Goal: Information Seeking & Learning: Check status

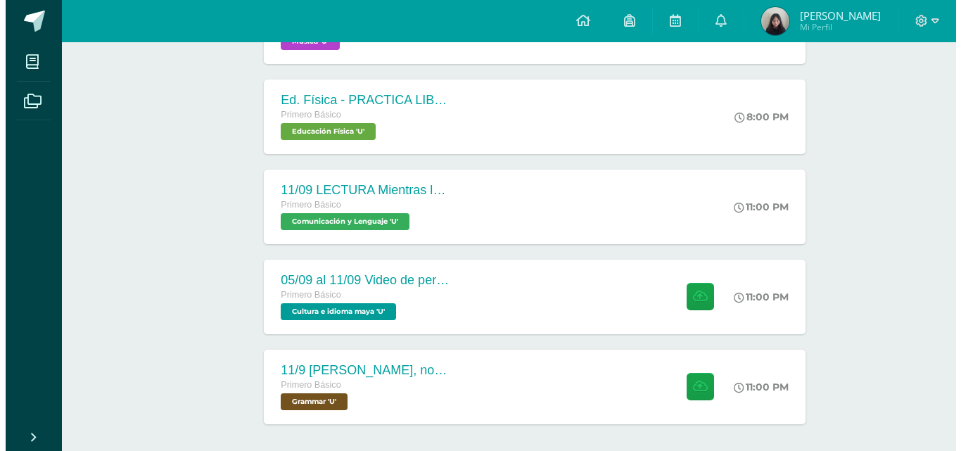
scroll to position [370, 0]
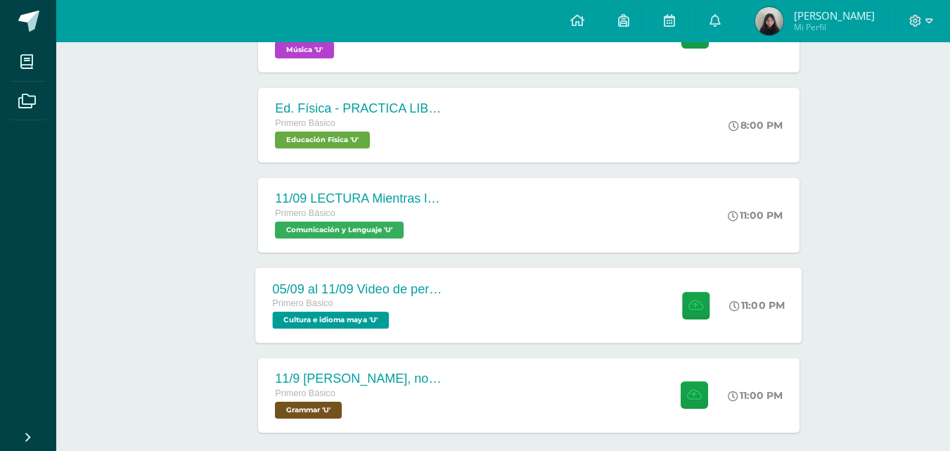
click at [326, 294] on div "05/09 al 11/09 Video de personaje destacado de Guatemala." at bounding box center [358, 288] width 170 height 15
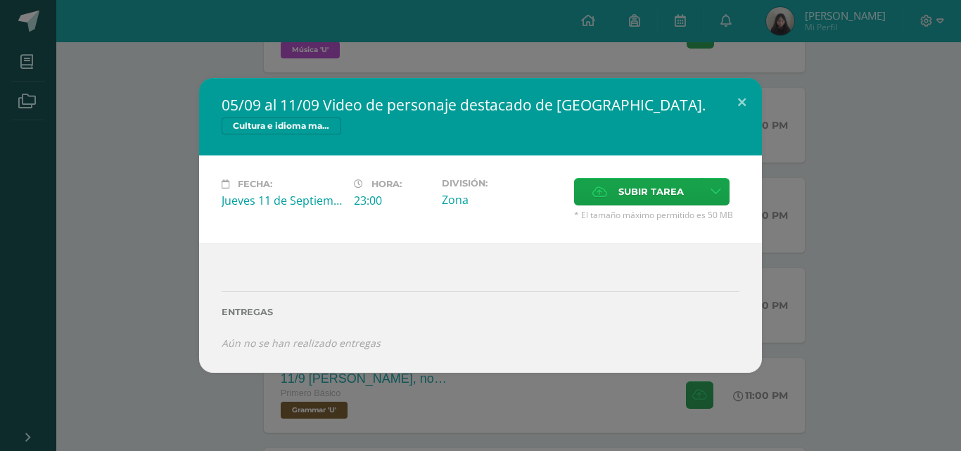
click at [190, 220] on div "05/09 al 11/09 Video de personaje destacado de Guatemala. Cultura e idioma maya…" at bounding box center [481, 225] width 950 height 294
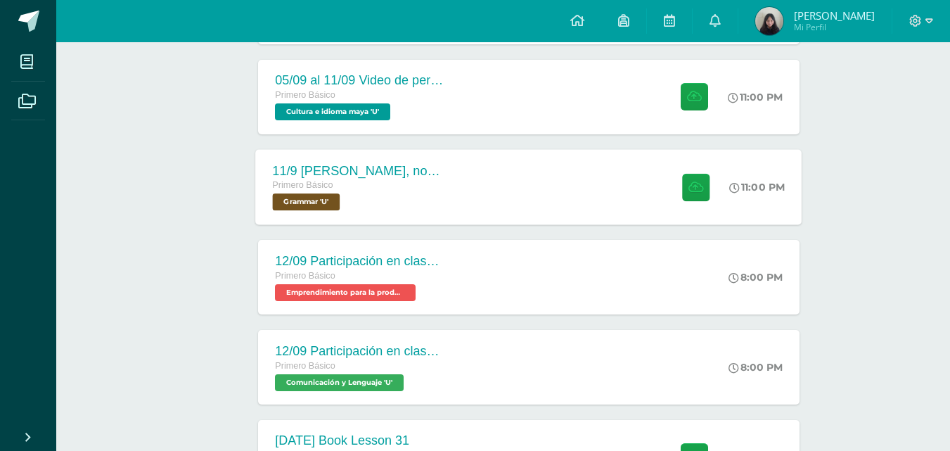
scroll to position [586, 0]
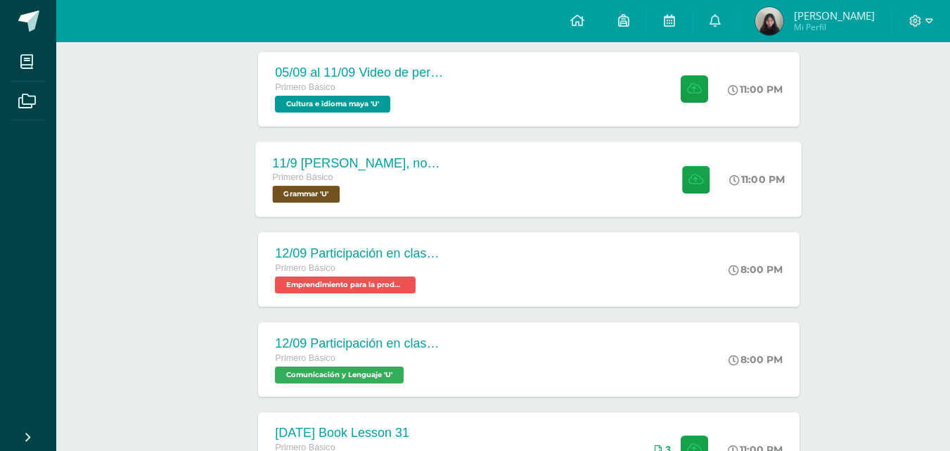
click at [348, 159] on div "11/9 [PERSON_NAME], notetaking and commands review , escape room note in the no…" at bounding box center [358, 162] width 170 height 15
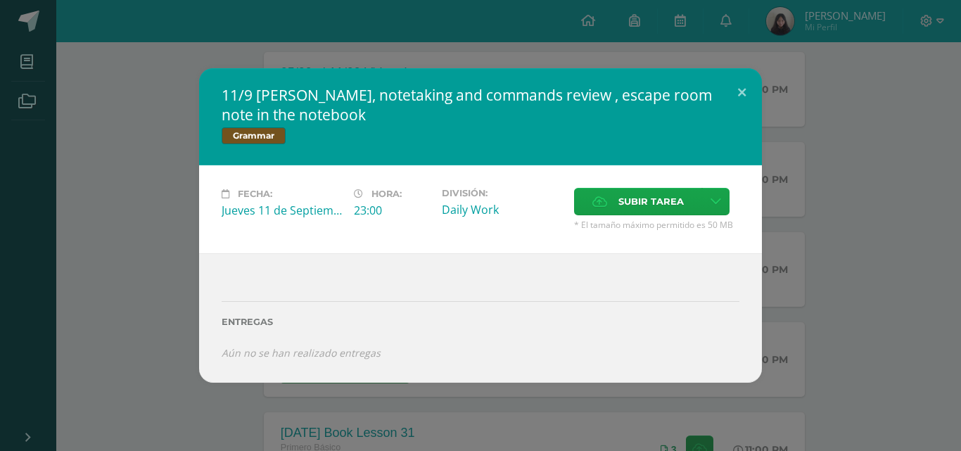
click at [113, 192] on div "11/9 GRammar, notetaking and commands review , escape room note in the notebook…" at bounding box center [481, 225] width 950 height 314
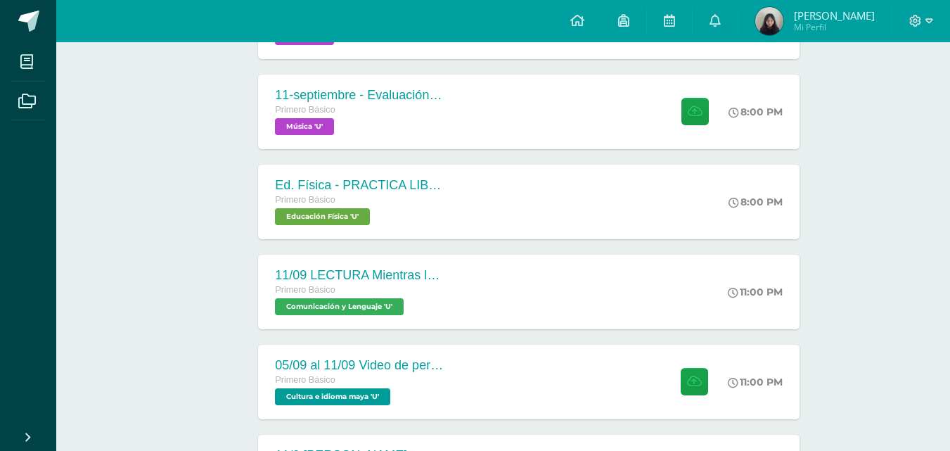
scroll to position [305, 0]
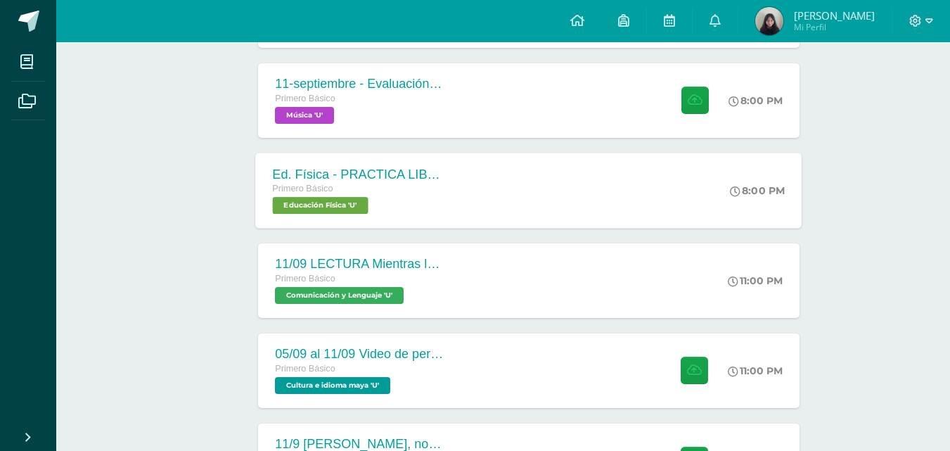
click at [283, 180] on div "Ed. Física - PRACTICA LIBRE Voleibol - S4C2" at bounding box center [358, 174] width 170 height 15
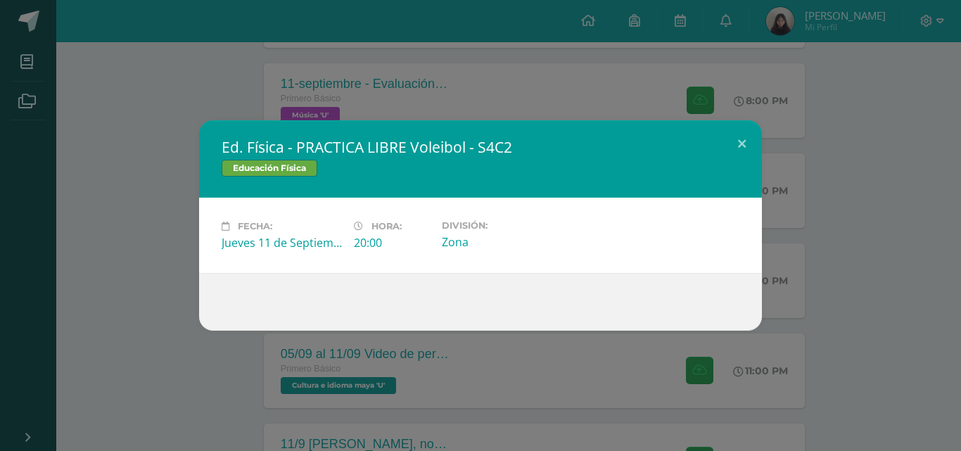
click at [154, 230] on div "Ed. Física - PRACTICA LIBRE Voleibol - S4C2 Educación Física Fecha: Jueves 11 d…" at bounding box center [481, 225] width 950 height 210
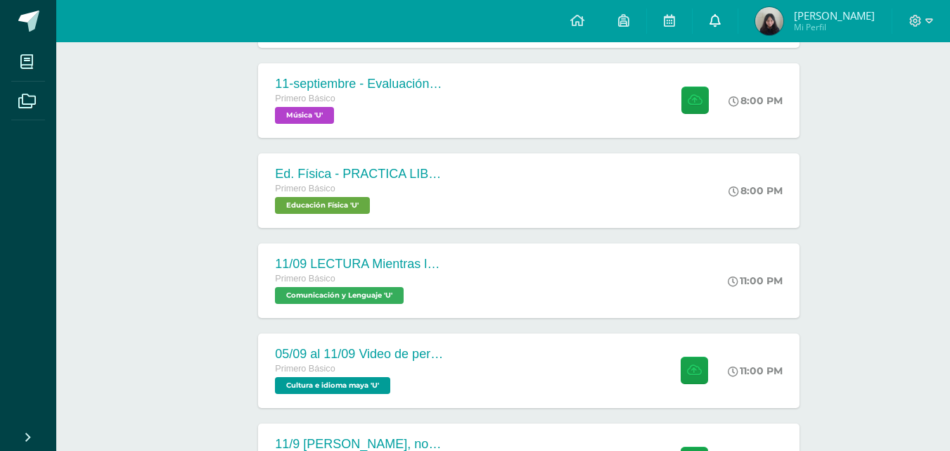
click at [715, 25] on link at bounding box center [715, 21] width 45 height 42
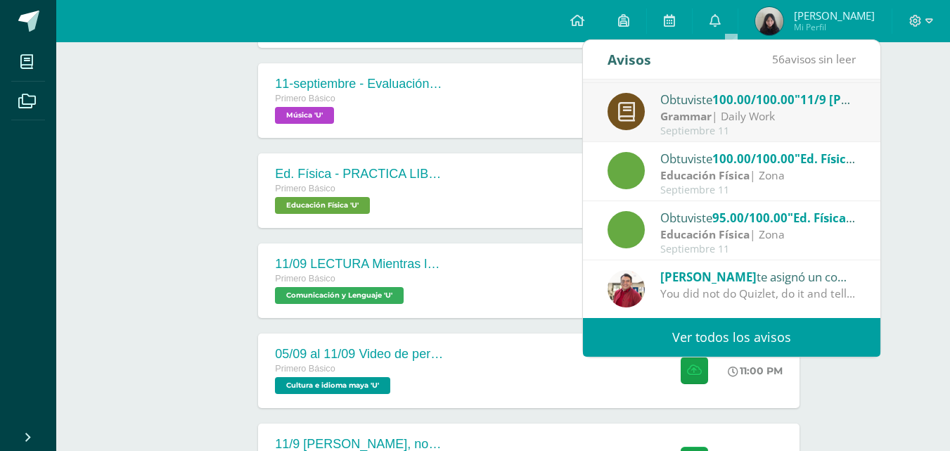
scroll to position [155, 0]
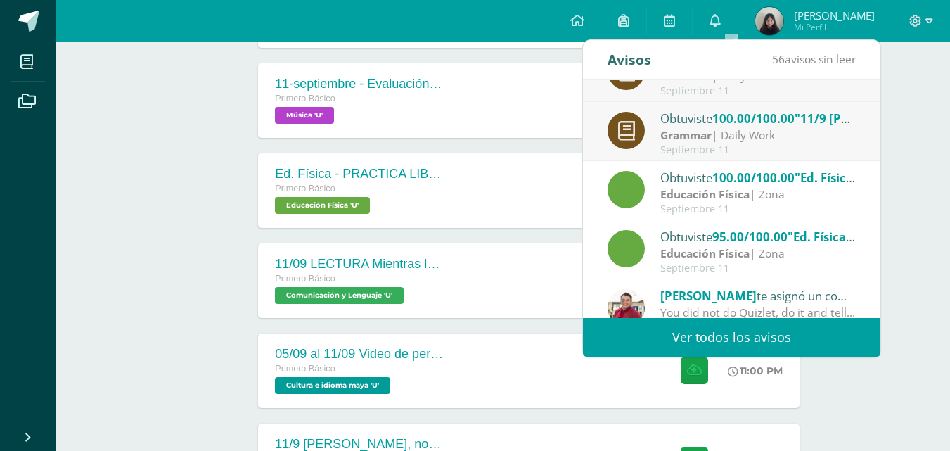
click at [702, 189] on strong "Educación Física" at bounding box center [704, 193] width 89 height 15
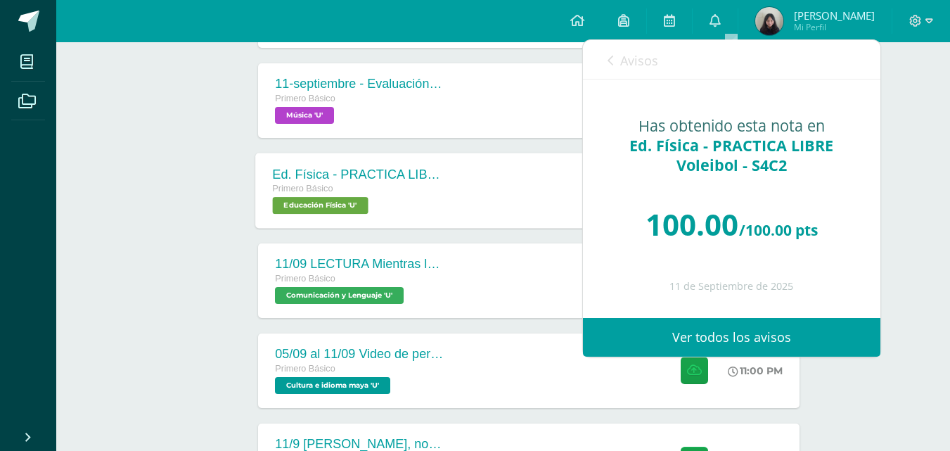
click at [481, 187] on div "Ed. Física - PRACTICA LIBRE Voleibol - S4C2 Primero Básico Educación Física 'U'…" at bounding box center [529, 190] width 547 height 75
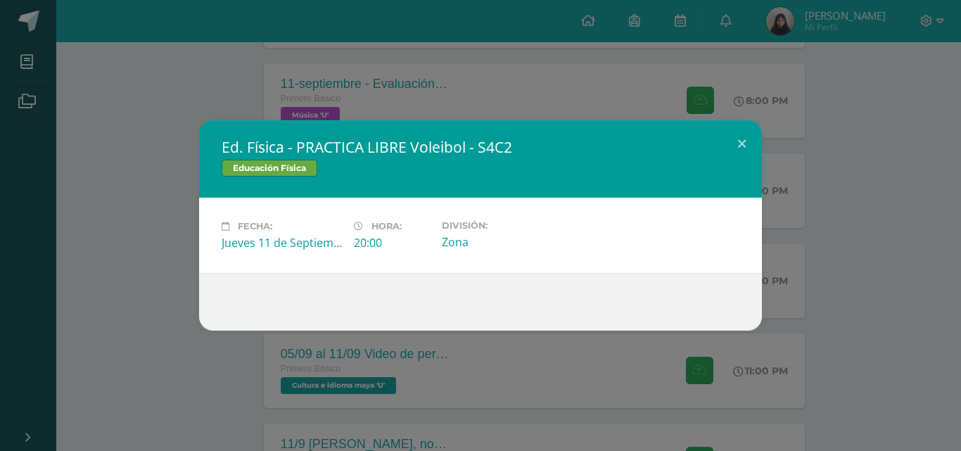
click at [830, 51] on div "Ed. Física - PRACTICA LIBRE Voleibol - S4C2 Educación Física Fecha: Jueves 11 d…" at bounding box center [480, 225] width 961 height 451
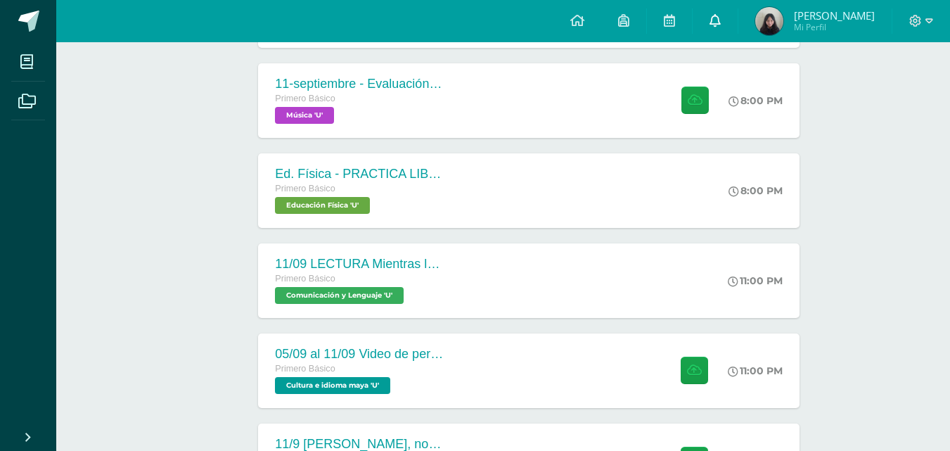
click at [721, 18] on icon at bounding box center [715, 20] width 11 height 13
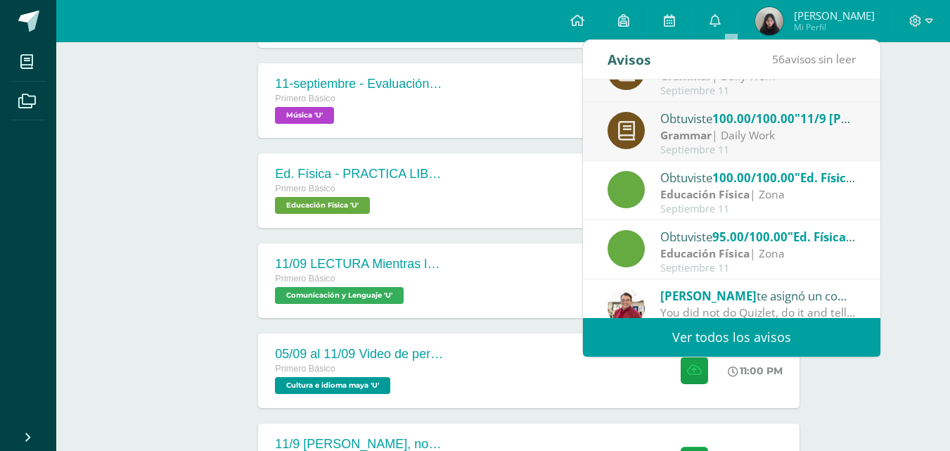
click at [698, 253] on strong "Educación Física" at bounding box center [704, 252] width 89 height 15
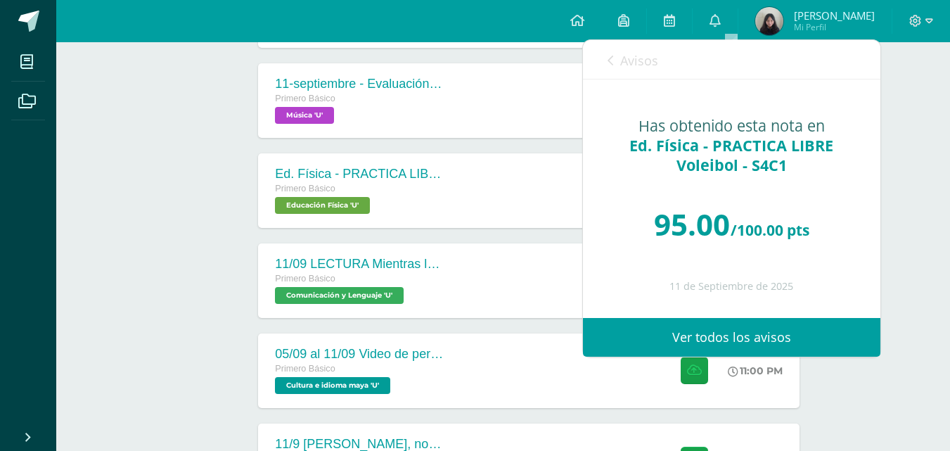
click at [619, 73] on link "Avisos" at bounding box center [633, 60] width 51 height 40
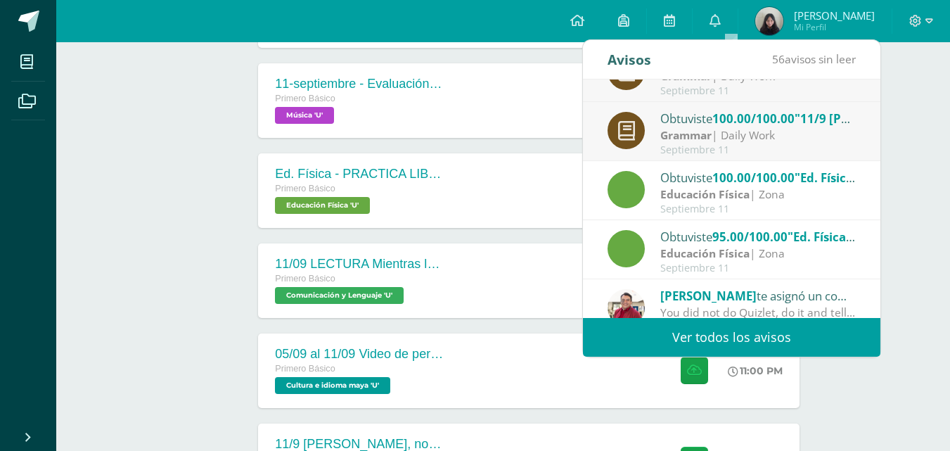
click at [692, 197] on strong "Educación Física" at bounding box center [704, 193] width 89 height 15
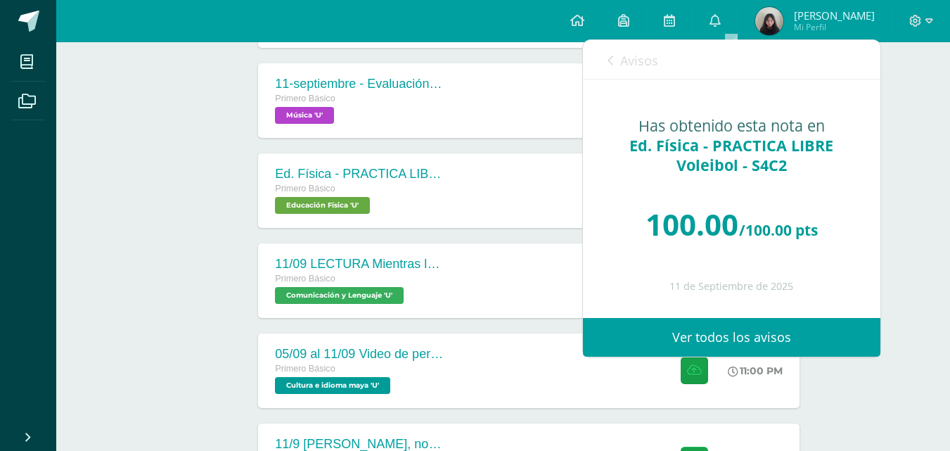
click at [596, 61] on div "Avisos 56 avisos sin leer Avisos" at bounding box center [732, 59] width 298 height 39
click at [596, 60] on div "Avisos 56 avisos sin leer Avisos" at bounding box center [732, 59] width 298 height 39
click at [615, 59] on link "Avisos" at bounding box center [633, 60] width 51 height 40
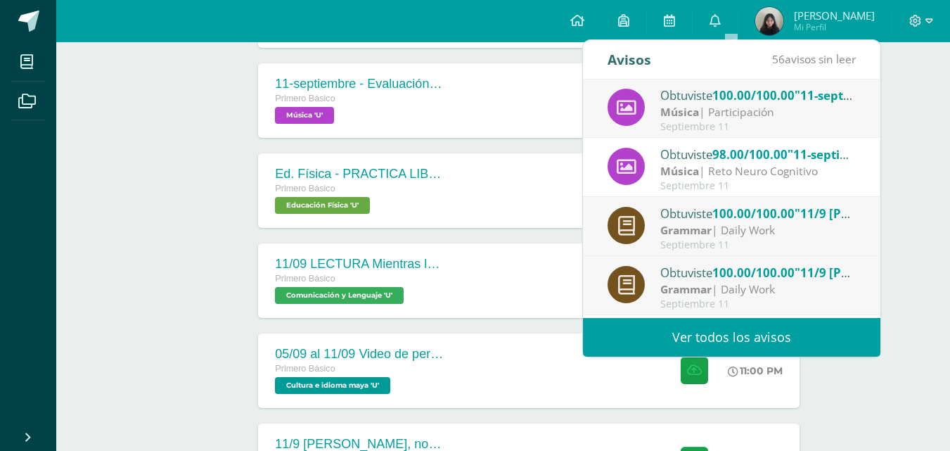
scroll to position [0, 0]
click at [686, 240] on div "Septiembre 11" at bounding box center [758, 246] width 196 height 12
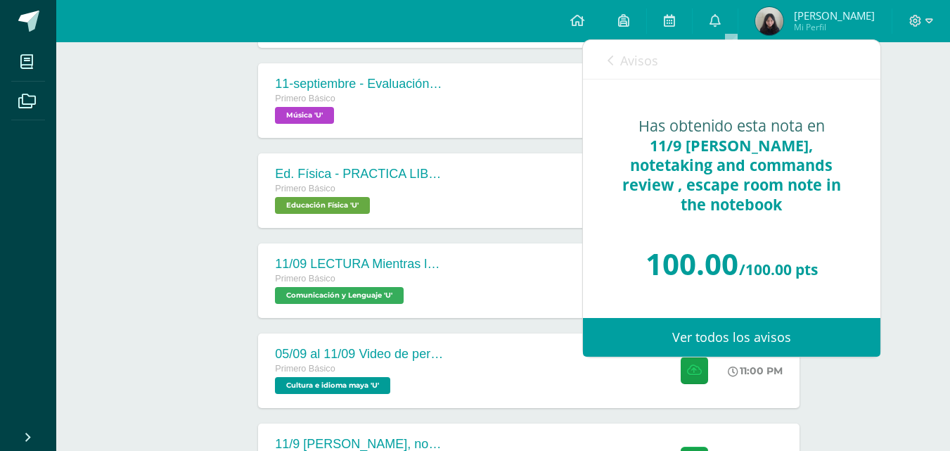
click at [616, 68] on link "Avisos" at bounding box center [633, 60] width 51 height 40
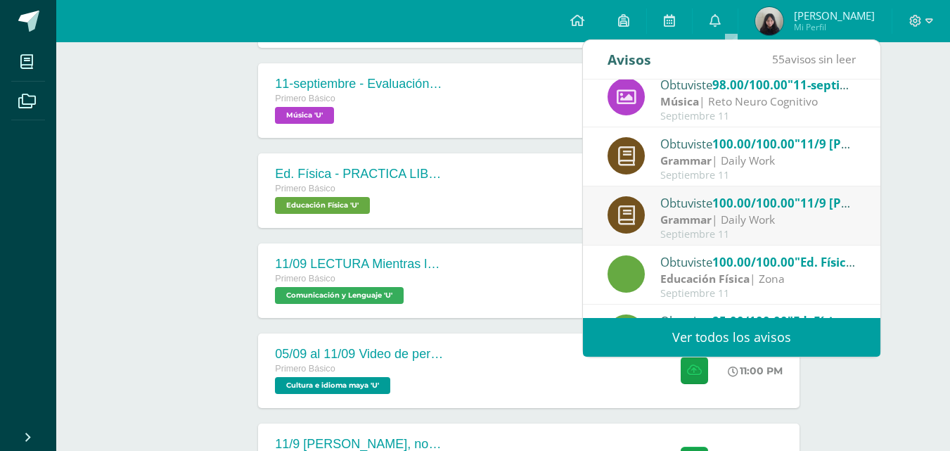
scroll to position [117, 0]
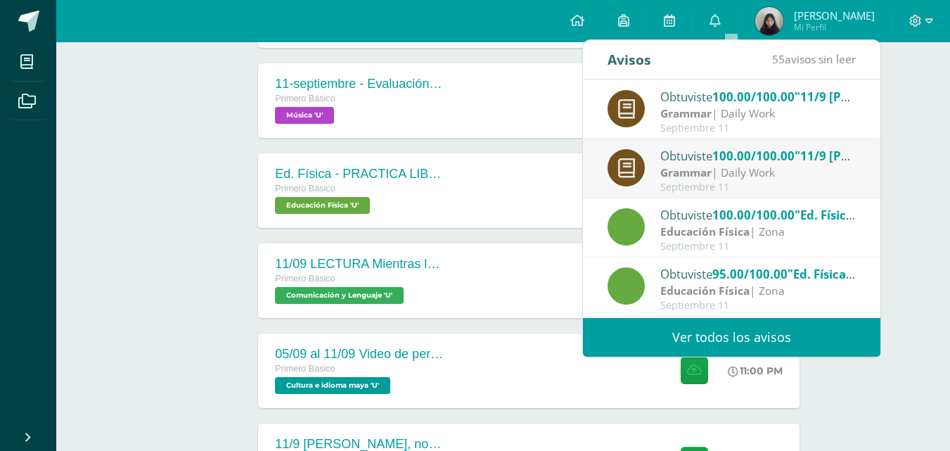
click at [687, 178] on strong "Grammar" at bounding box center [685, 172] width 51 height 15
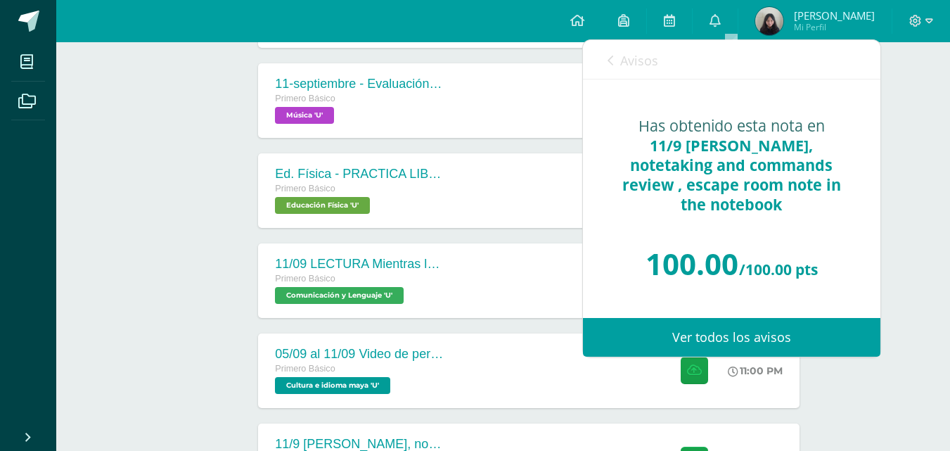
click at [643, 60] on span "Avisos" at bounding box center [639, 60] width 38 height 17
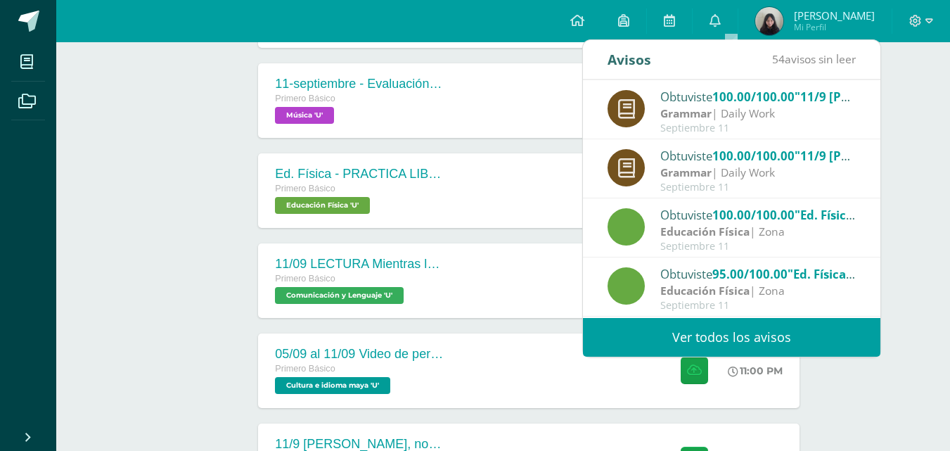
click at [687, 123] on div "Septiembre 11" at bounding box center [758, 128] width 196 height 12
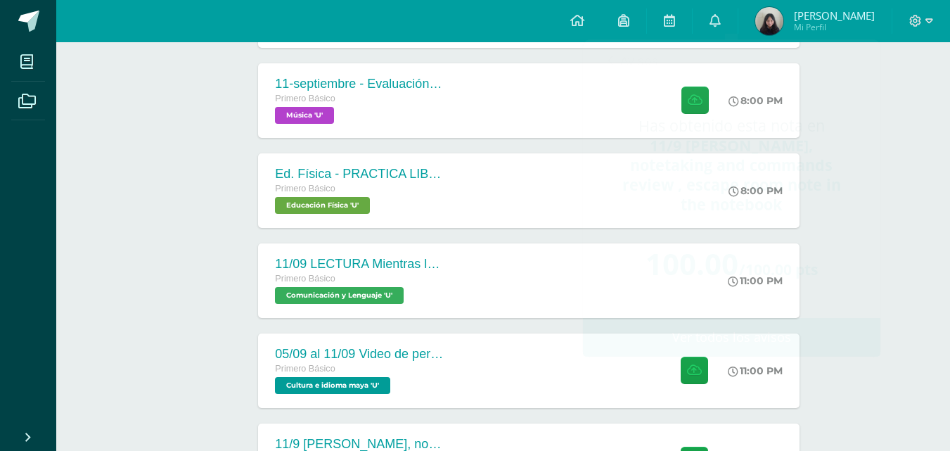
click at [803, 20] on span "Sara Mariana Mi Perfil" at bounding box center [815, 21] width 125 height 28
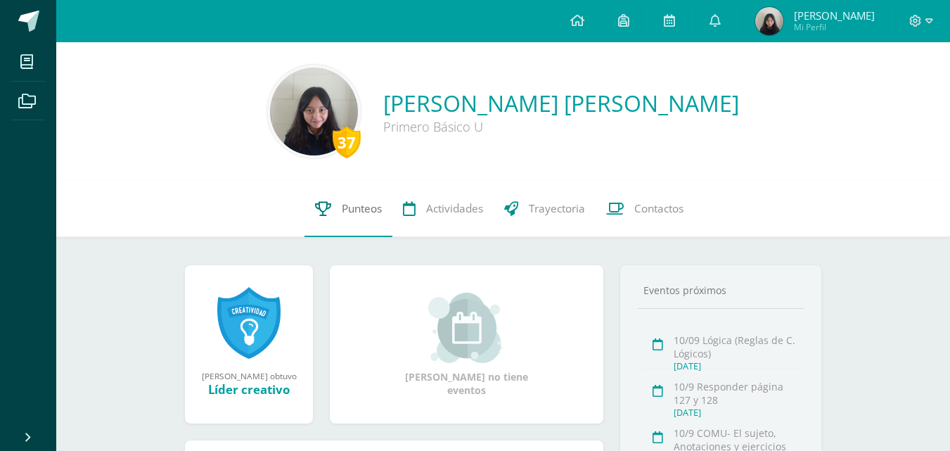
click at [325, 200] on link "Punteos" at bounding box center [349, 209] width 88 height 56
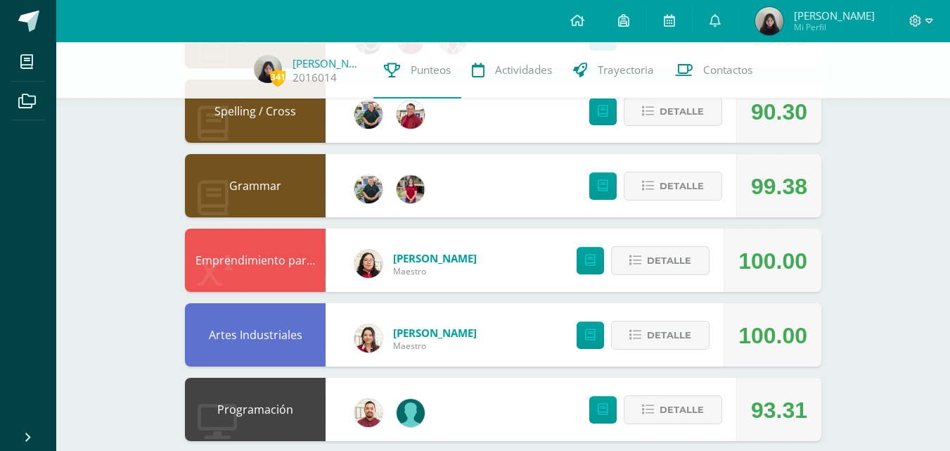
scroll to position [877, 0]
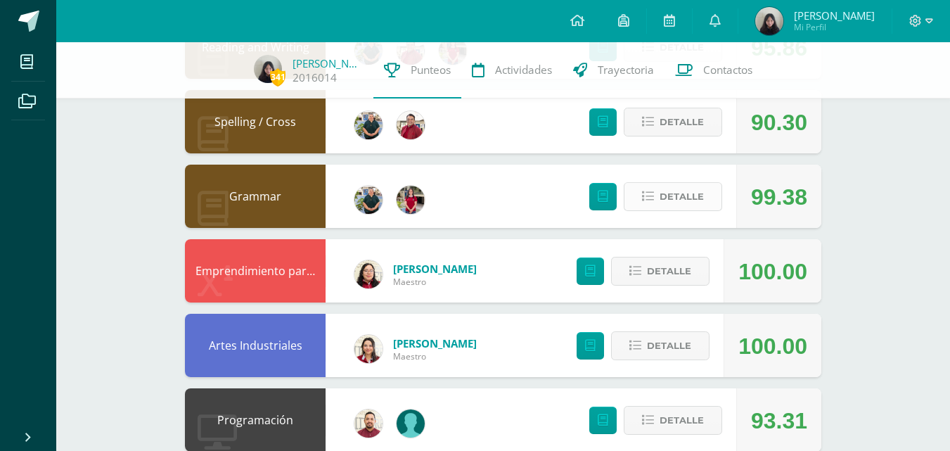
click at [672, 199] on span "Detalle" at bounding box center [682, 197] width 44 height 26
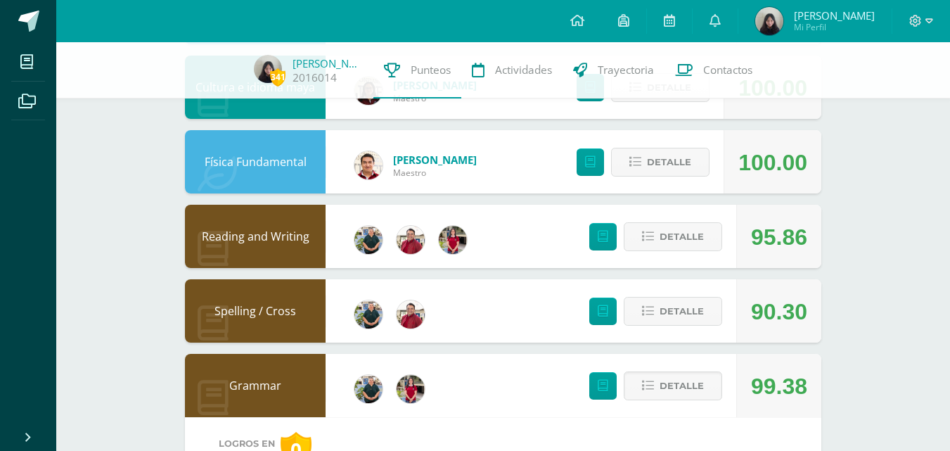
scroll to position [675, 0]
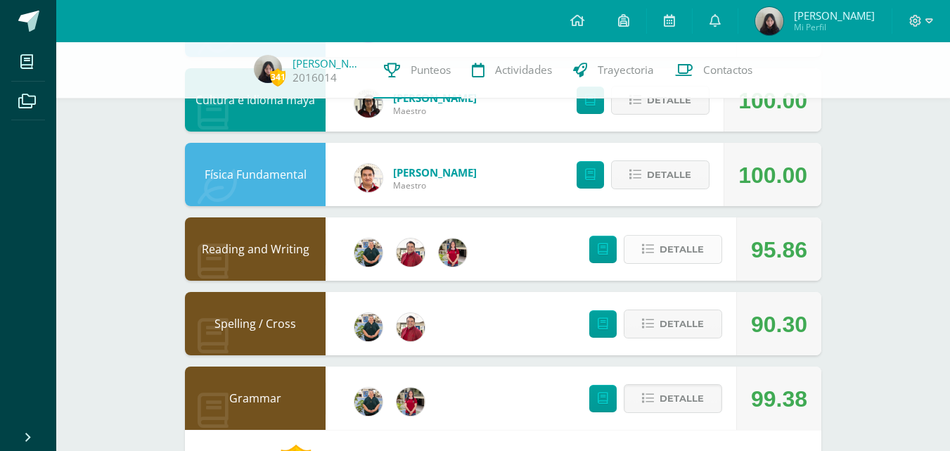
click at [673, 257] on span "Detalle" at bounding box center [682, 249] width 44 height 26
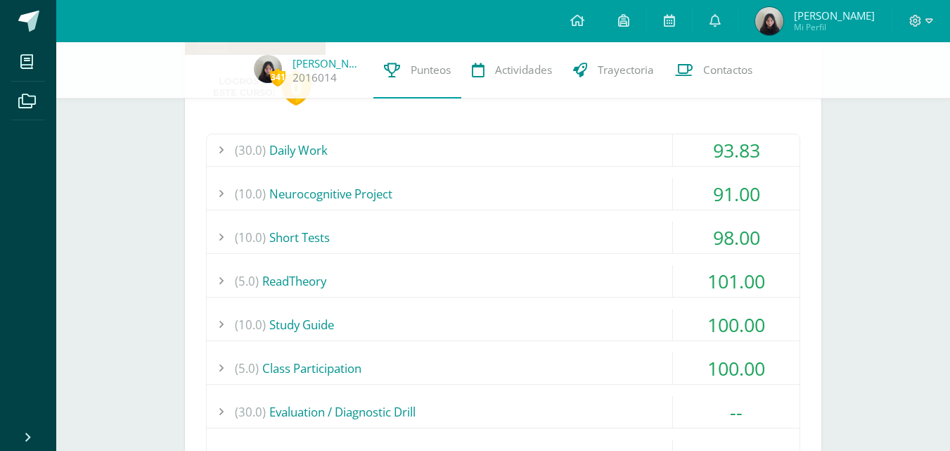
scroll to position [900, 0]
click at [577, 32] on link at bounding box center [578, 21] width 48 height 42
